Goal: Task Accomplishment & Management: Complete application form

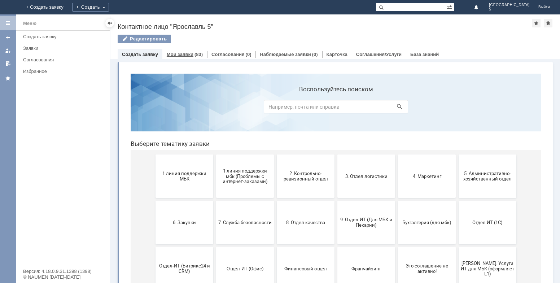
click at [181, 53] on link "Мои заявки" at bounding box center [180, 54] width 27 height 5
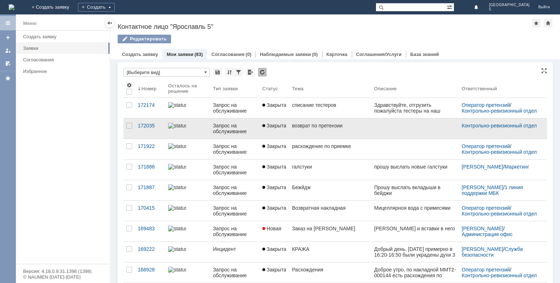
click at [321, 128] on div "возврат по претензии" at bounding box center [330, 126] width 76 height 6
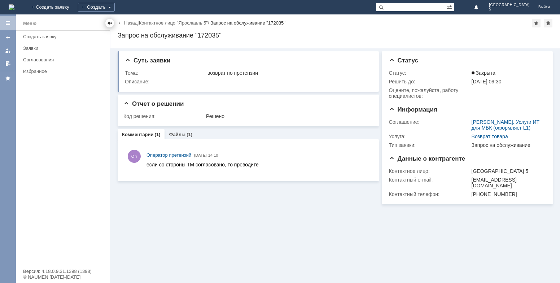
click at [111, 25] on div at bounding box center [110, 23] width 6 height 6
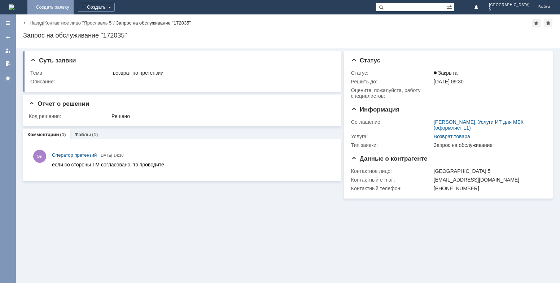
click at [74, 7] on link "+ Создать заявку" at bounding box center [50, 7] width 46 height 14
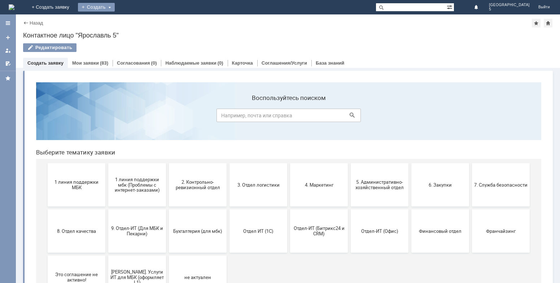
click at [115, 5] on div "Создать" at bounding box center [96, 7] width 37 height 9
click at [134, 22] on link "Заявка" at bounding box center [106, 21] width 55 height 9
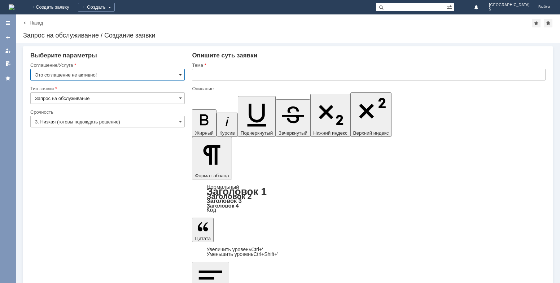
click at [181, 75] on span at bounding box center [180, 75] width 3 height 6
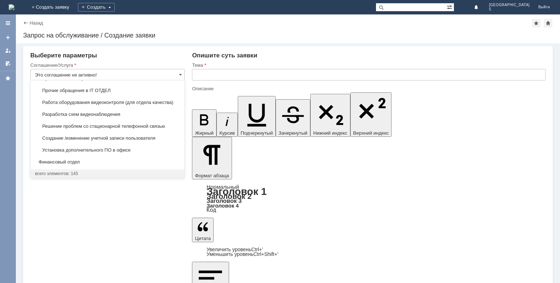
scroll to position [1496, 0]
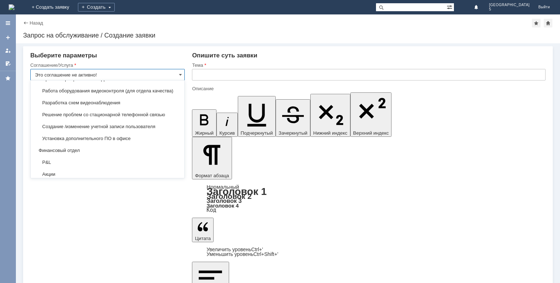
click at [68, 70] on input "Это соглашение не активно!" at bounding box center [107, 75] width 155 height 12
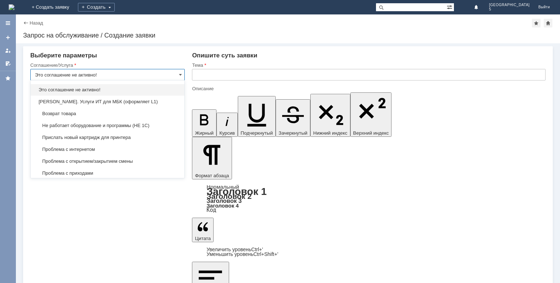
scroll to position [1713, 0]
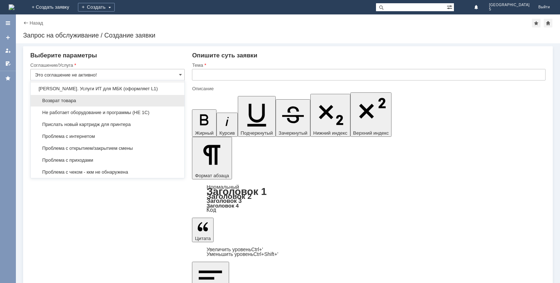
click at [78, 107] on div "Возврат товара" at bounding box center [108, 101] width 154 height 12
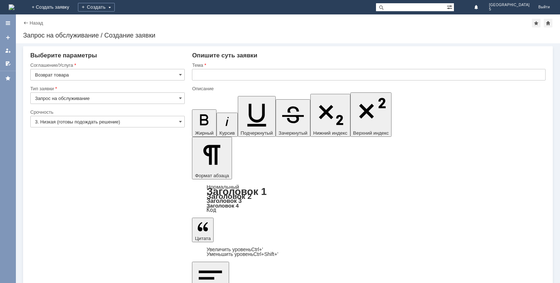
type input "Возврат товара"
click at [92, 100] on input "Запрос на обслуживание" at bounding box center [107, 98] width 155 height 12
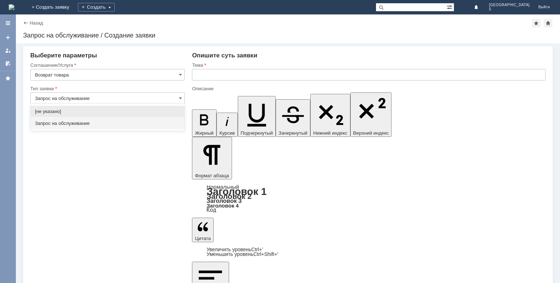
click at [86, 122] on span "Запрос на обслуживание" at bounding box center [107, 124] width 145 height 6
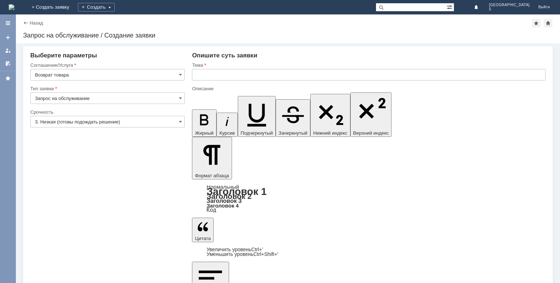
type input "Запрос на обслуживание"
click at [86, 122] on input "3. Низкая (готовы подождать решение)" at bounding box center [107, 122] width 155 height 12
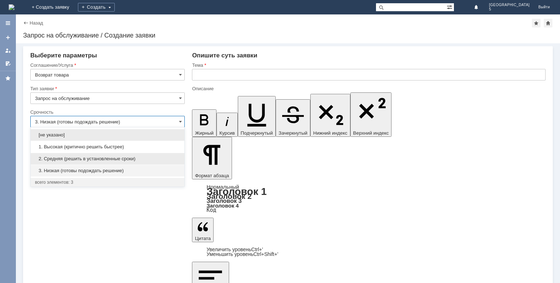
click at [83, 157] on span "2. Средняя (решить в установленные сроки)" at bounding box center [107, 159] width 145 height 6
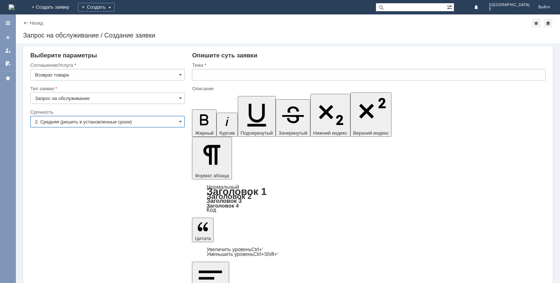
type input "2. Средняя (решить в установленные сроки)"
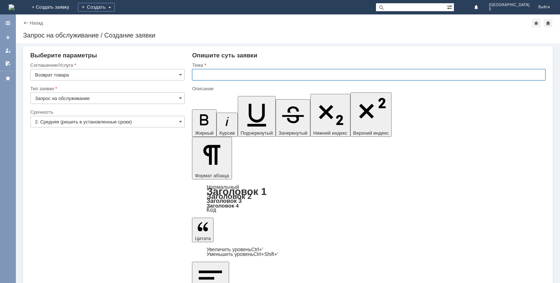
click at [221, 72] on input "text" at bounding box center [369, 75] width 354 height 12
type input "возврат по претензии"
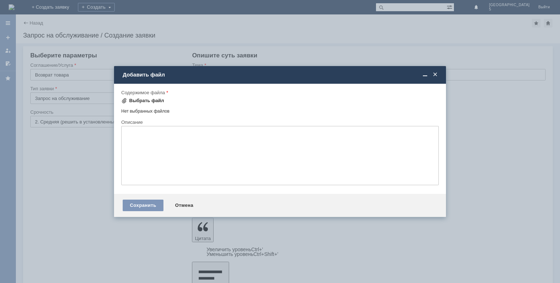
click at [147, 100] on div "Выбрать файл" at bounding box center [146, 101] width 35 height 6
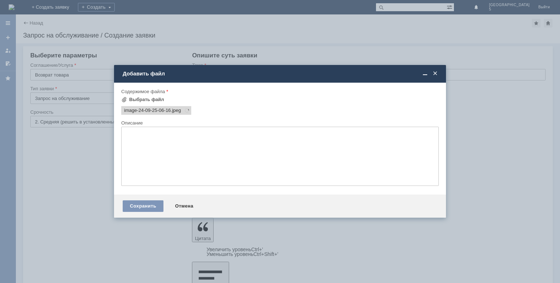
scroll to position [0, 0]
click at [148, 202] on div "Сохранить" at bounding box center [143, 206] width 41 height 12
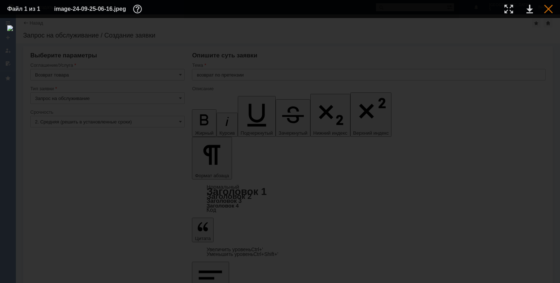
click at [553, 11] on div at bounding box center [549, 9] width 9 height 9
